Goal: Task Accomplishment & Management: Manage account settings

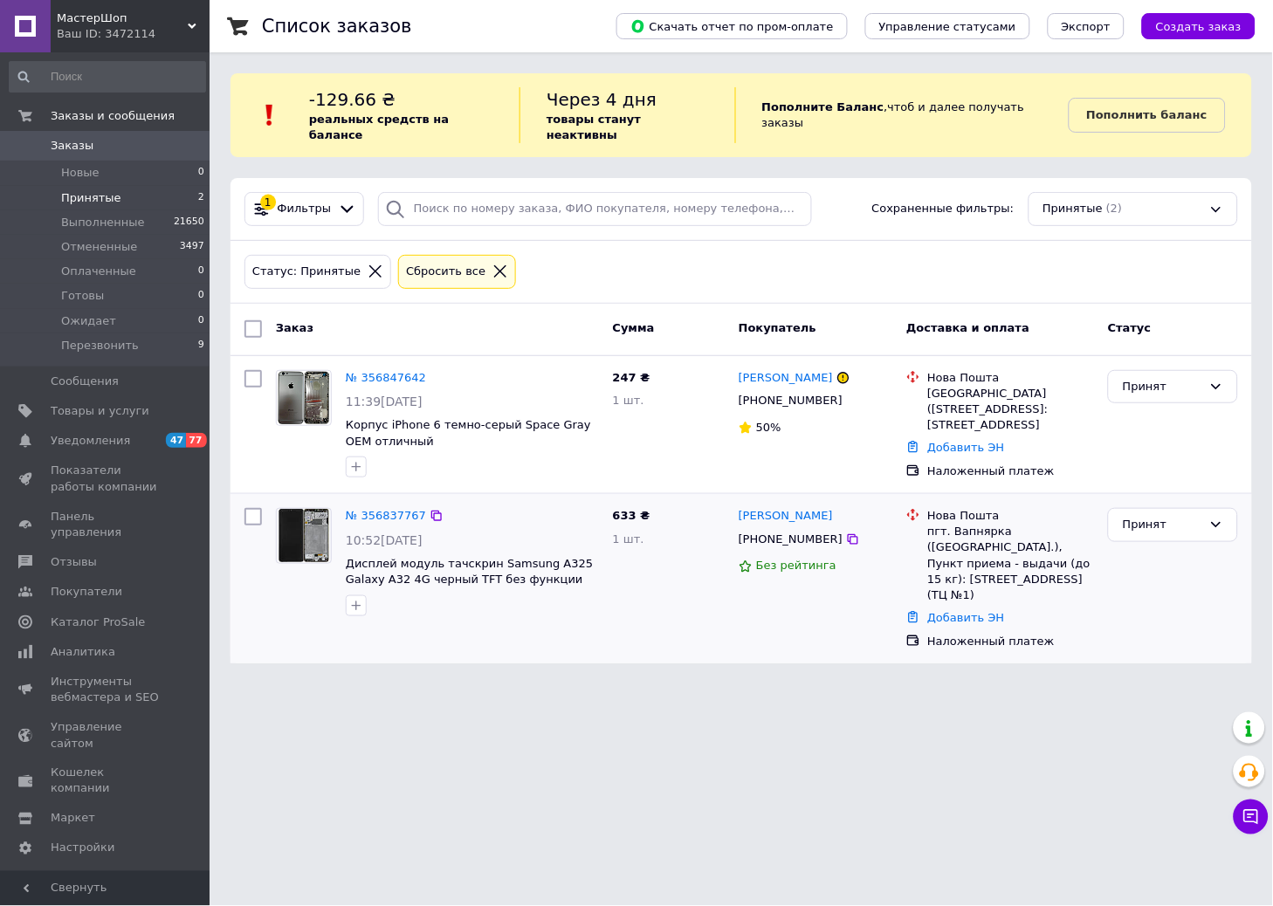
drag, startPoint x: 725, startPoint y: 713, endPoint x: 537, endPoint y: 587, distance: 226.0
click at [708, 685] on html "МастерШоп Ваш ID: 3472114 Сайт МастерШоп Кабинет покупателя Проверить состояние…" at bounding box center [636, 342] width 1273 height 685
click at [1227, 376] on div "Принят" at bounding box center [1173, 387] width 130 height 34
click at [1179, 441] on li "Отменен" at bounding box center [1173, 455] width 128 height 32
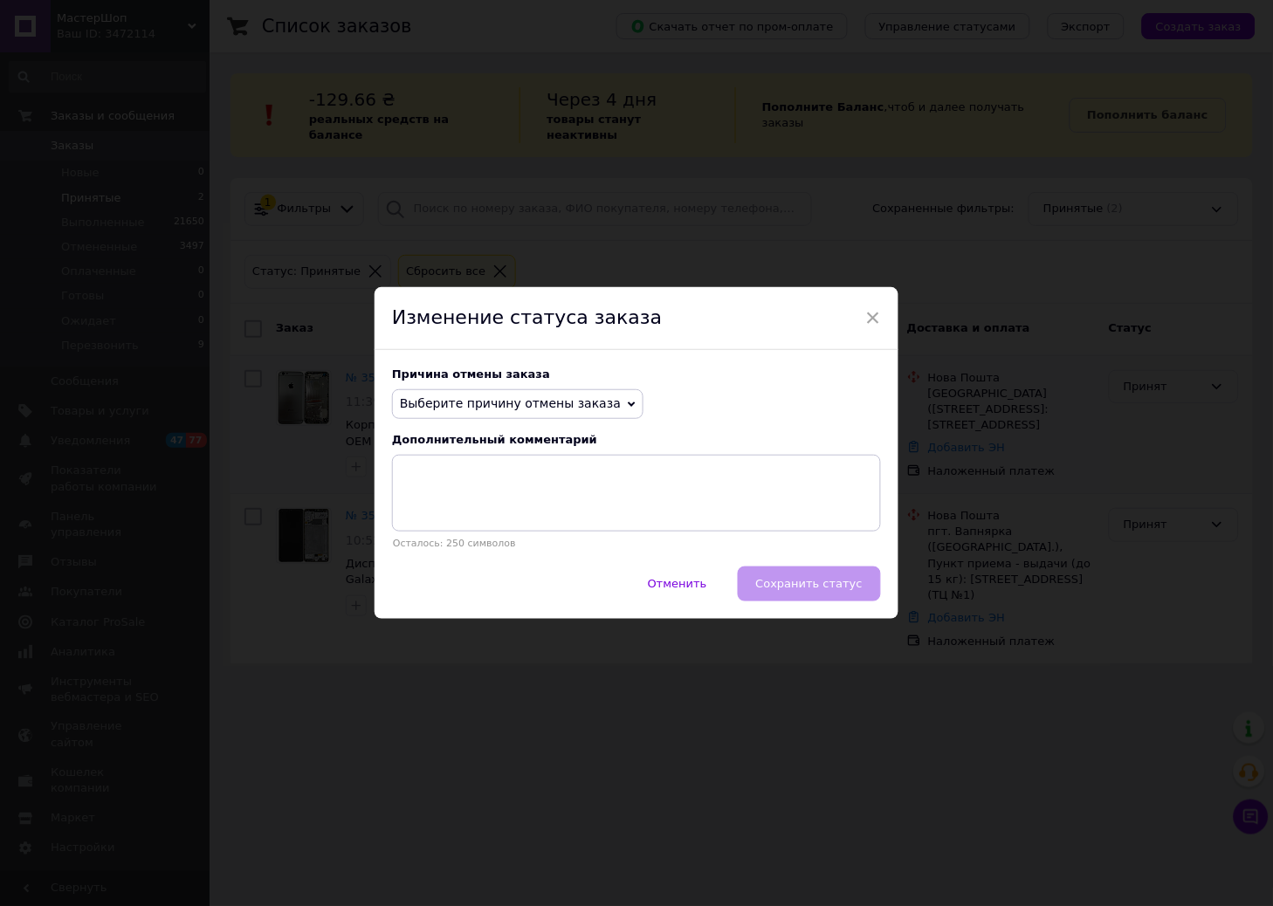
click at [557, 400] on span "Выберите причину отмены заказа" at bounding box center [510, 403] width 221 height 14
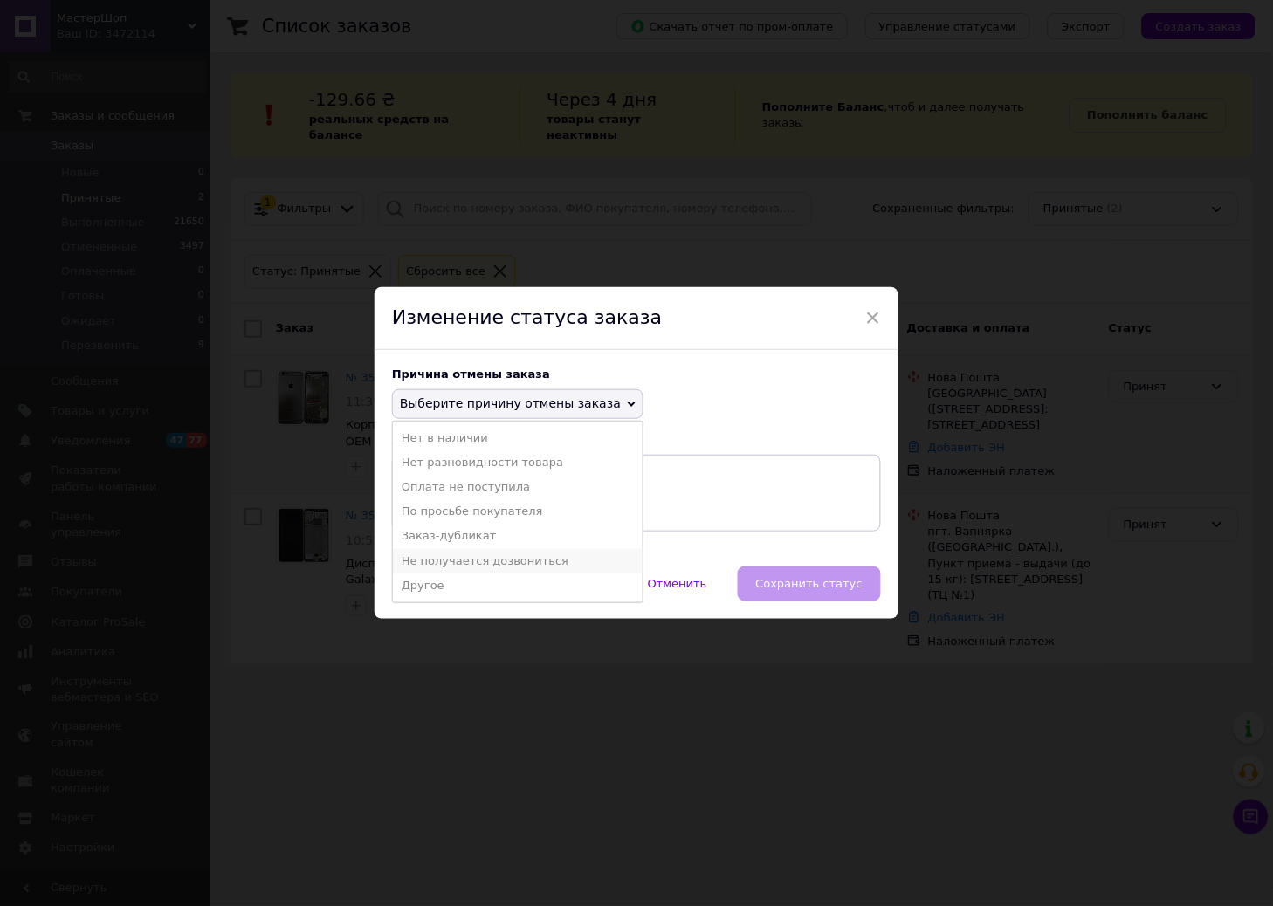
click at [474, 557] on li "Не получается дозвониться" at bounding box center [518, 561] width 250 height 24
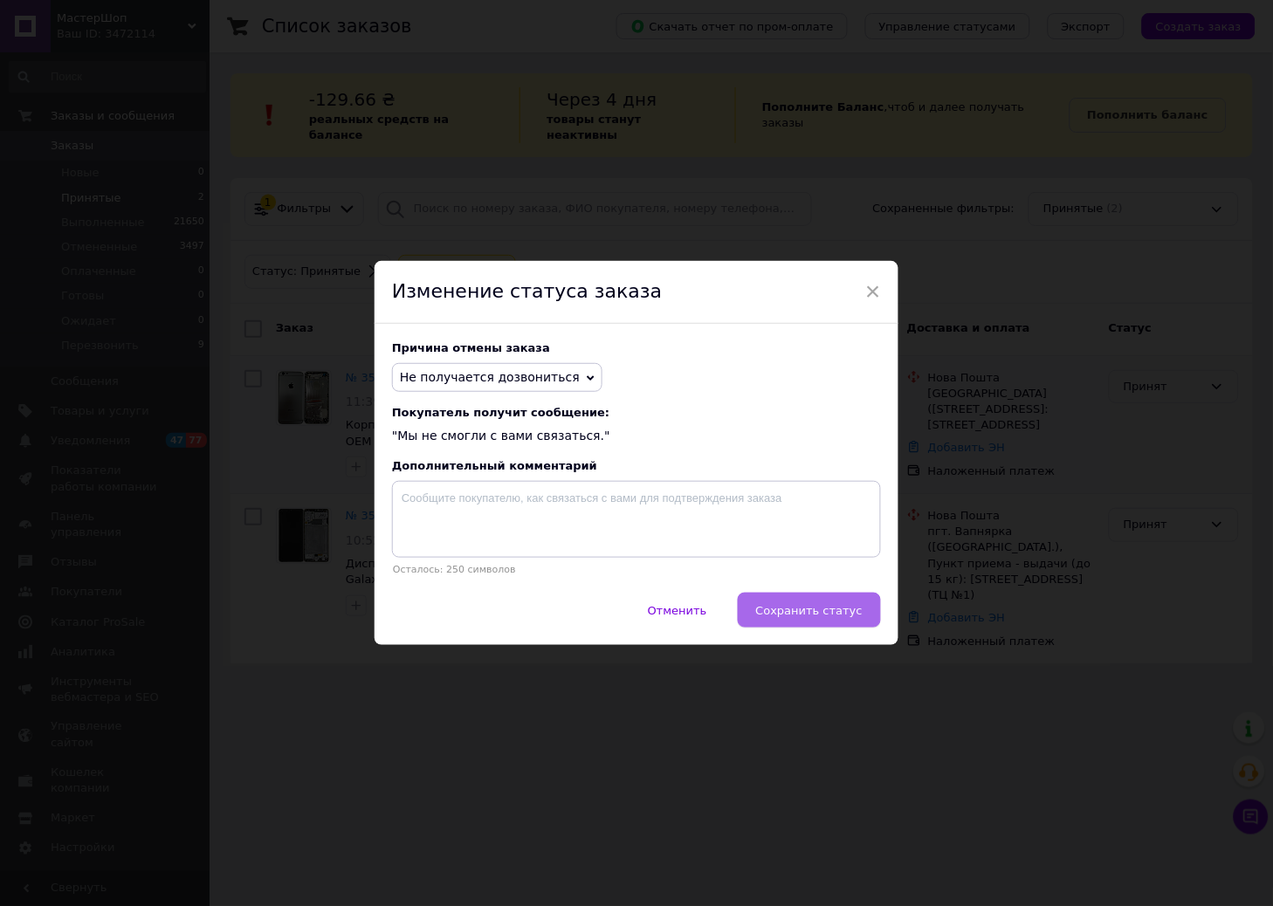
click at [798, 611] on span "Сохранить статус" at bounding box center [809, 610] width 107 height 13
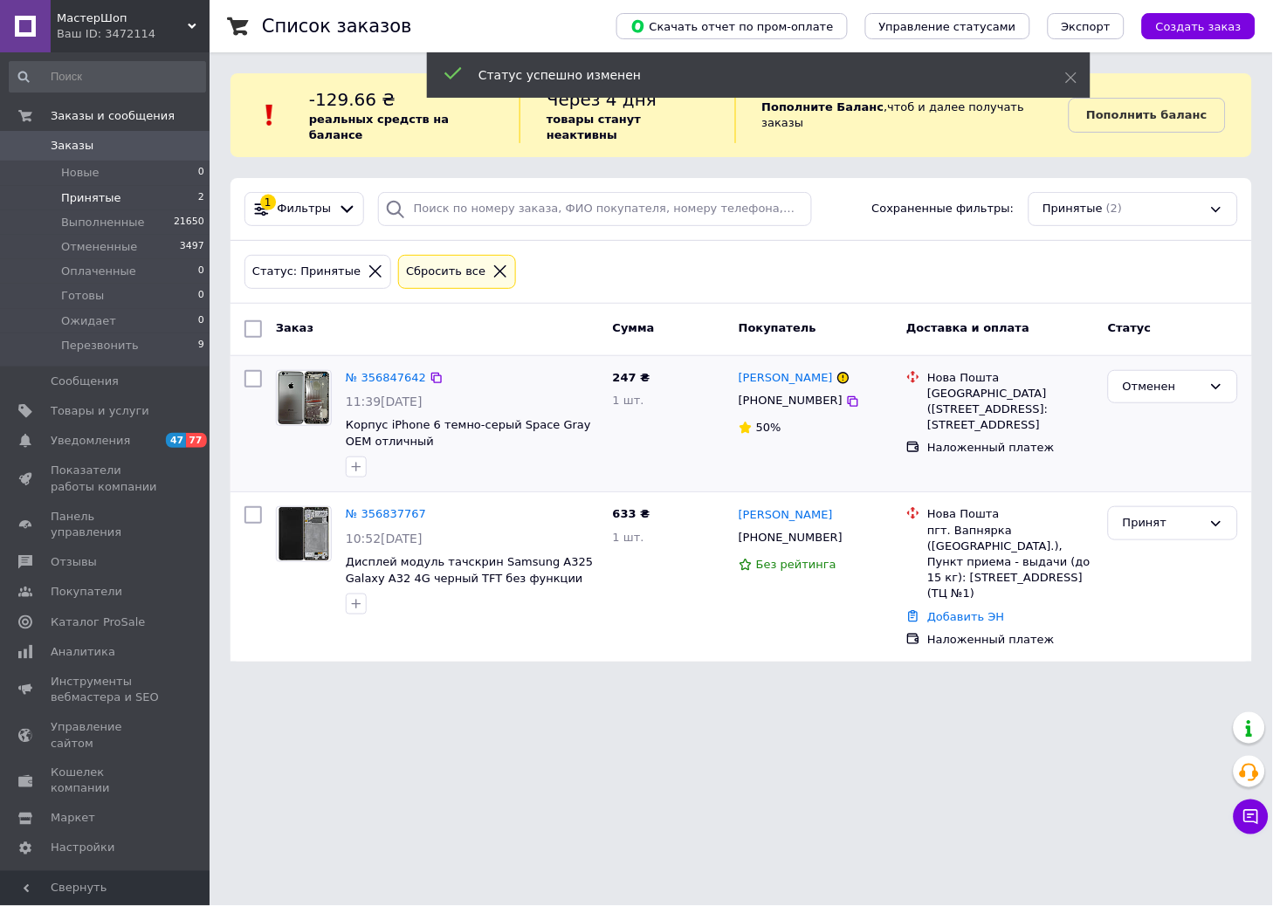
click at [1211, 517] on icon at bounding box center [1216, 524] width 14 height 14
click at [1147, 583] on li "Отменен" at bounding box center [1173, 592] width 128 height 32
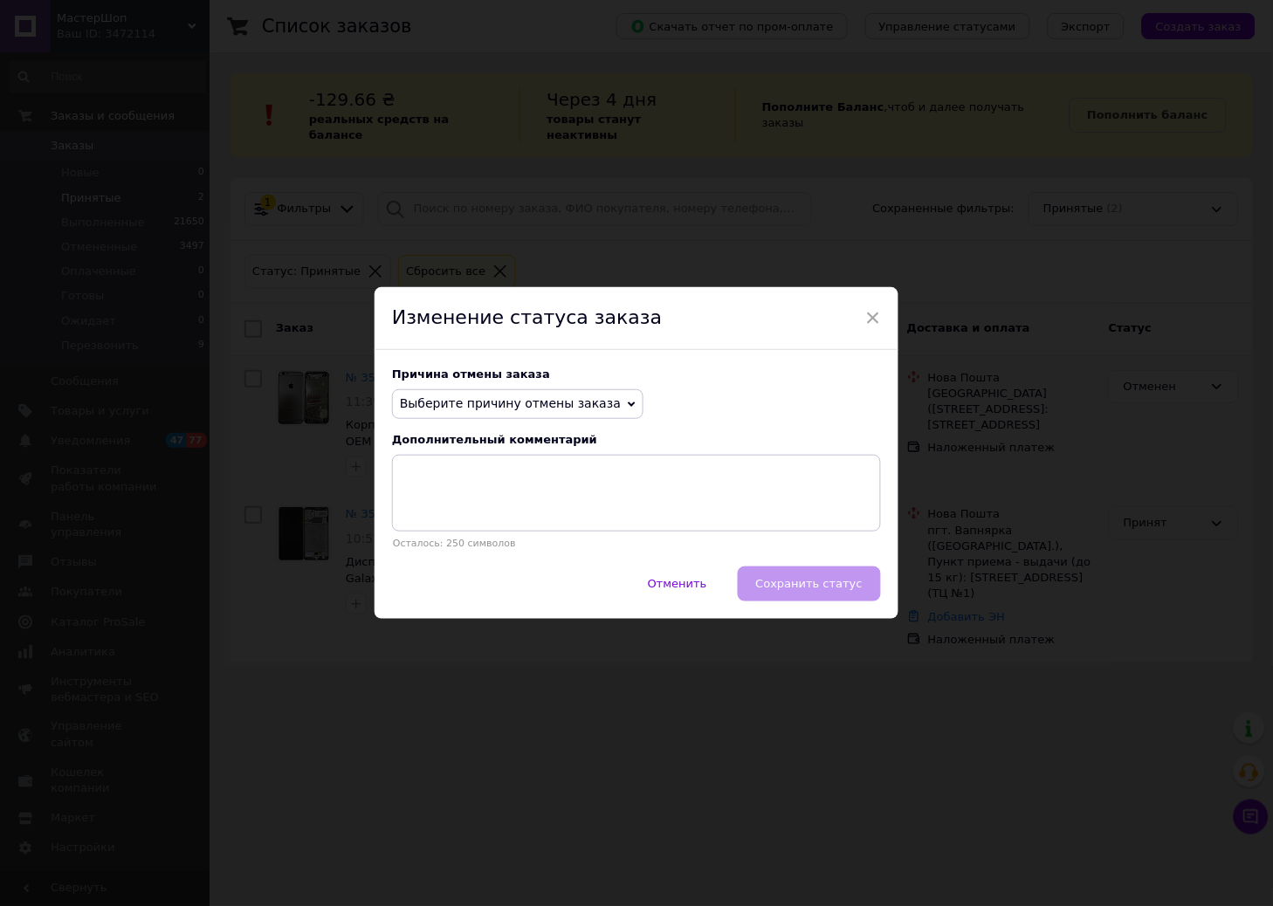
click at [541, 385] on div "Причина отмены заказа Выберите причину отмены заказа Нет в наличии Нет разновид…" at bounding box center [637, 458] width 524 height 217
click at [539, 406] on span "Выберите причину отмены заказа" at bounding box center [510, 403] width 221 height 14
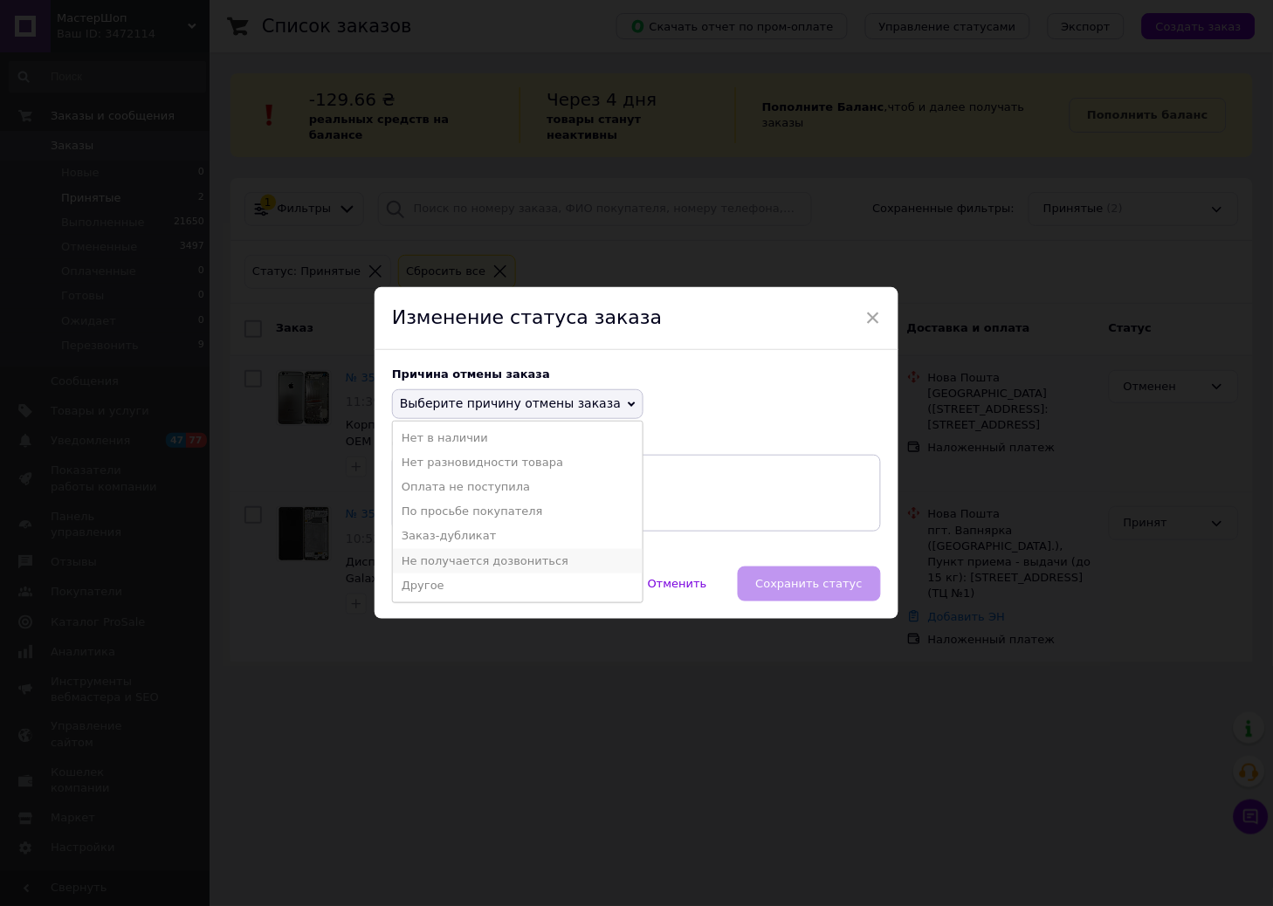
click at [458, 561] on li "Не получается дозвониться" at bounding box center [518, 561] width 250 height 24
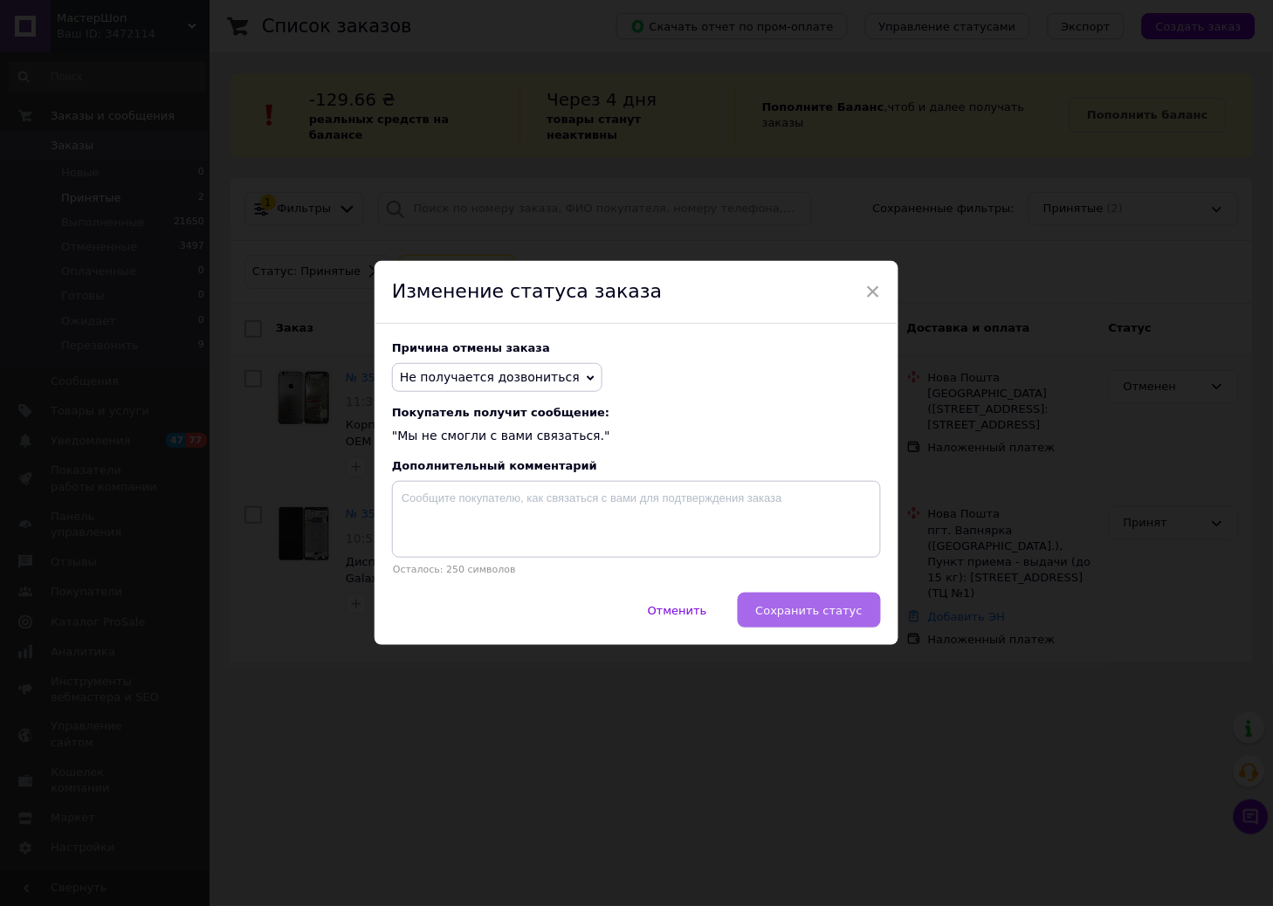
click at [763, 604] on button "Сохранить статус" at bounding box center [809, 610] width 143 height 35
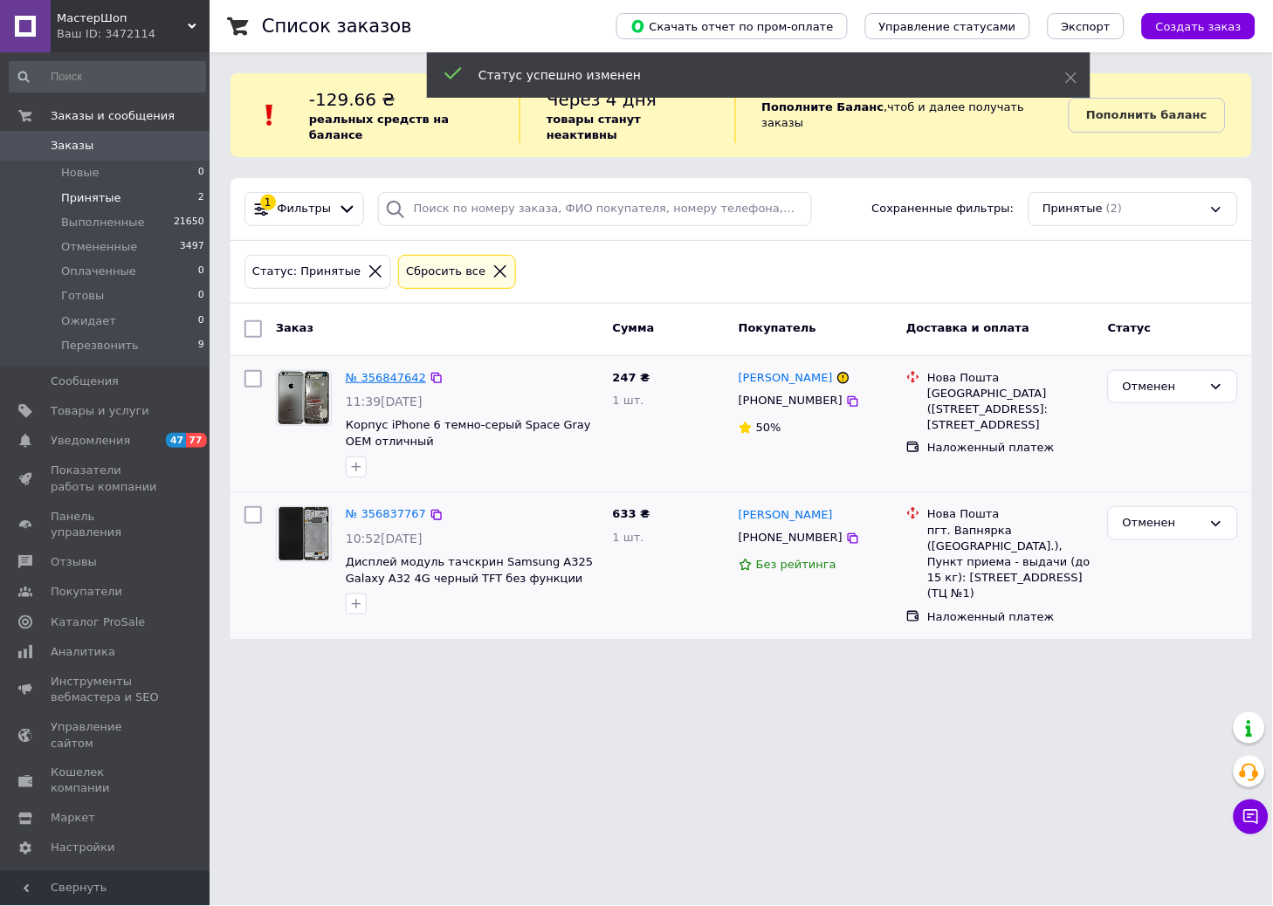
click at [369, 371] on link "№ 356847642" at bounding box center [386, 377] width 80 height 13
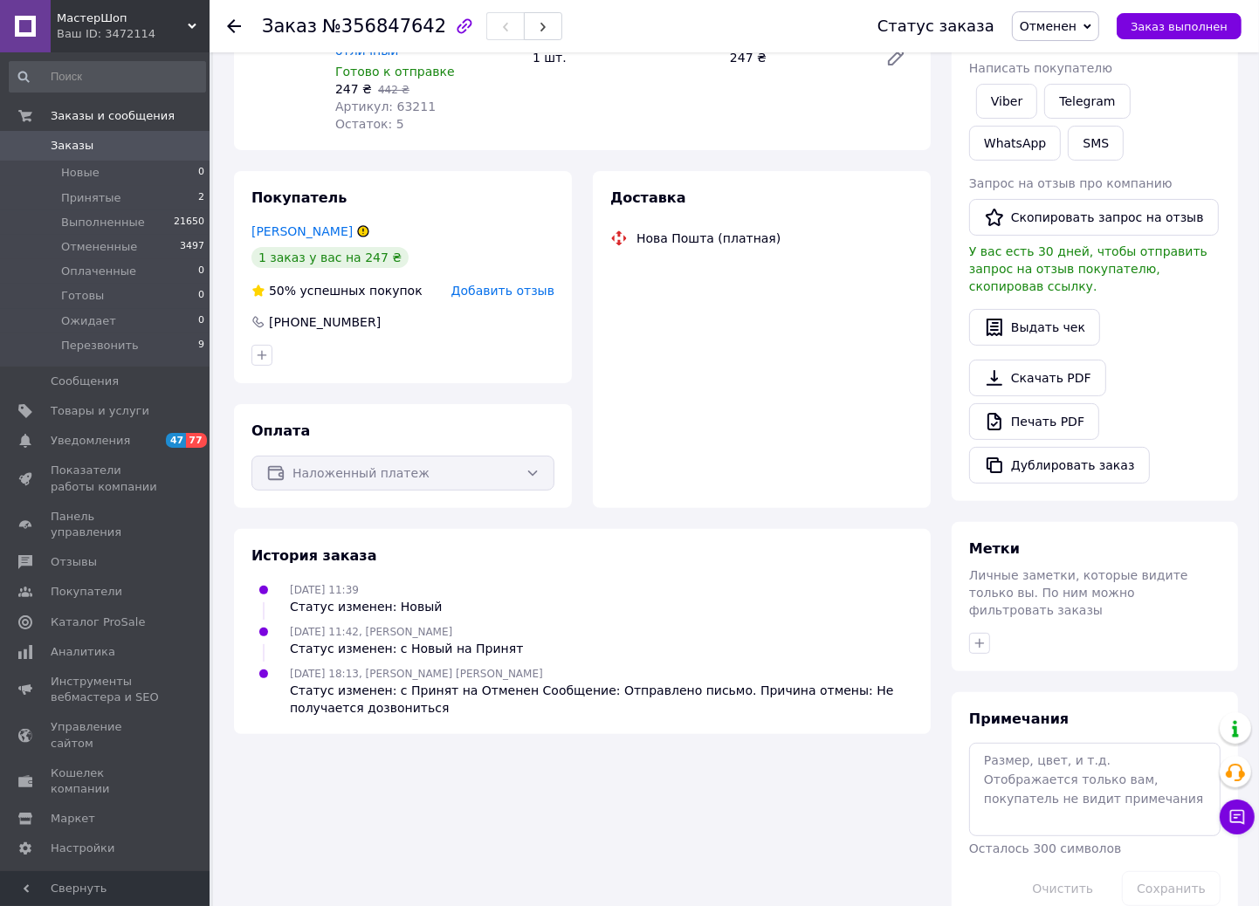
scroll to position [223, 0]
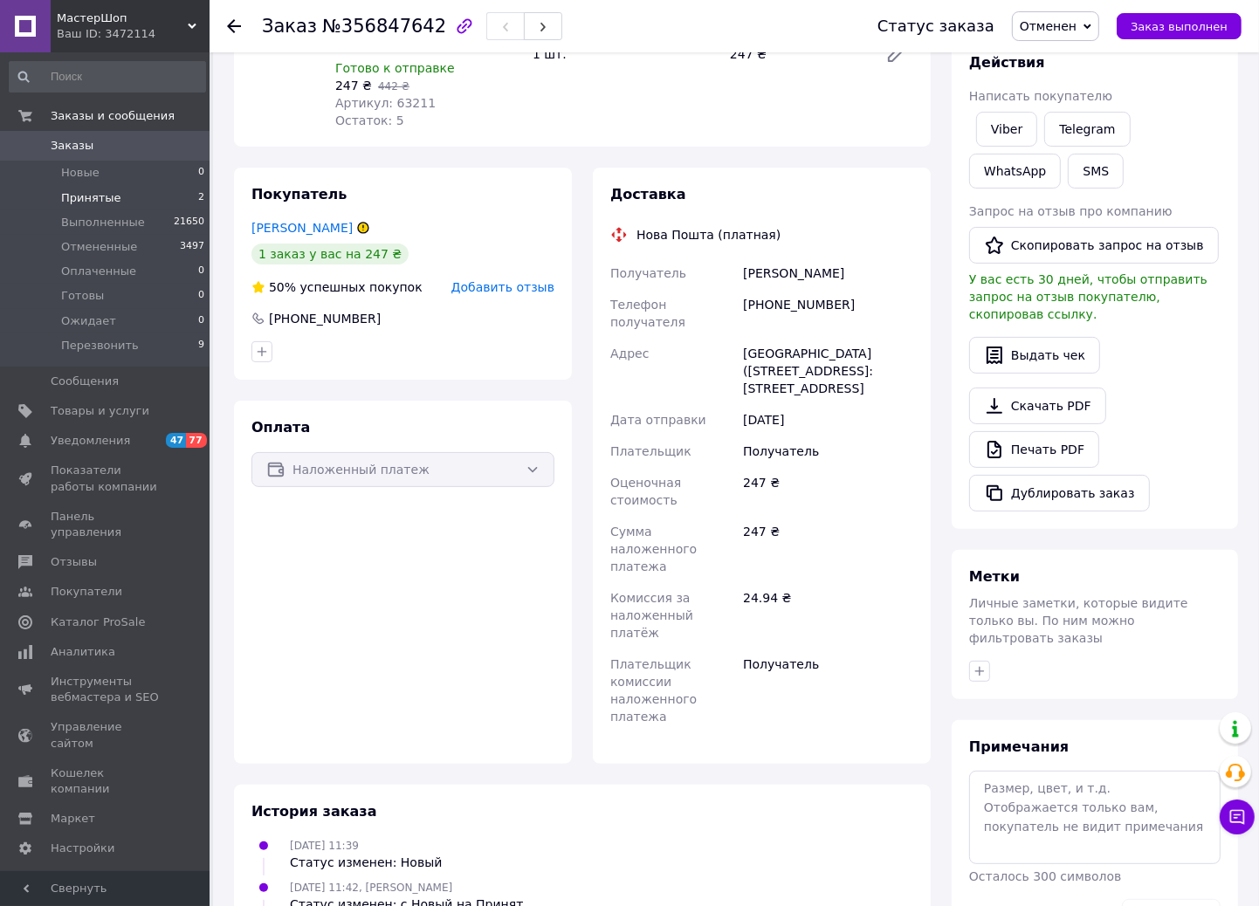
click at [118, 201] on li "Принятые 2" at bounding box center [107, 198] width 215 height 24
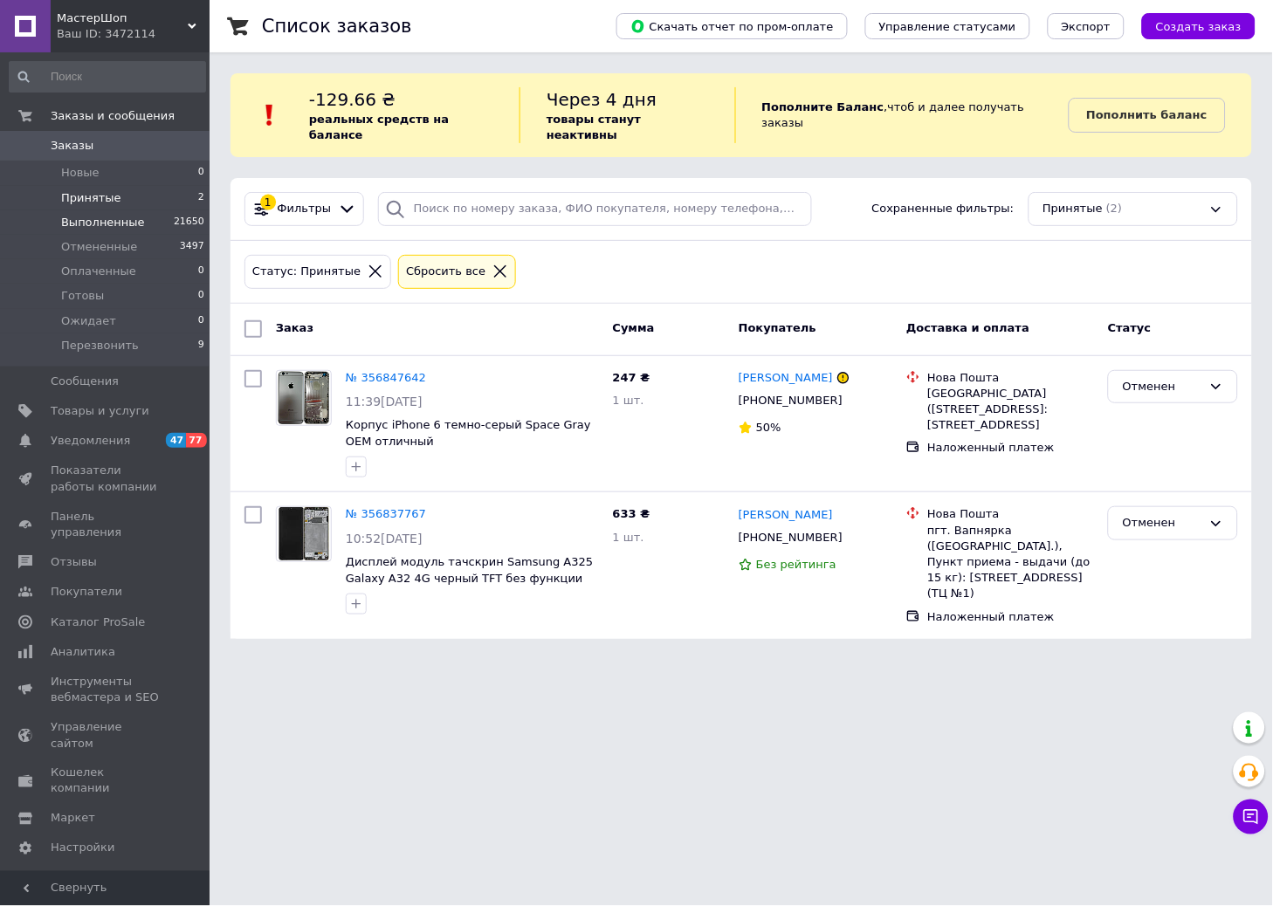
click at [114, 215] on span "Выполненные" at bounding box center [103, 223] width 84 height 16
